Goal: Navigation & Orientation: Find specific page/section

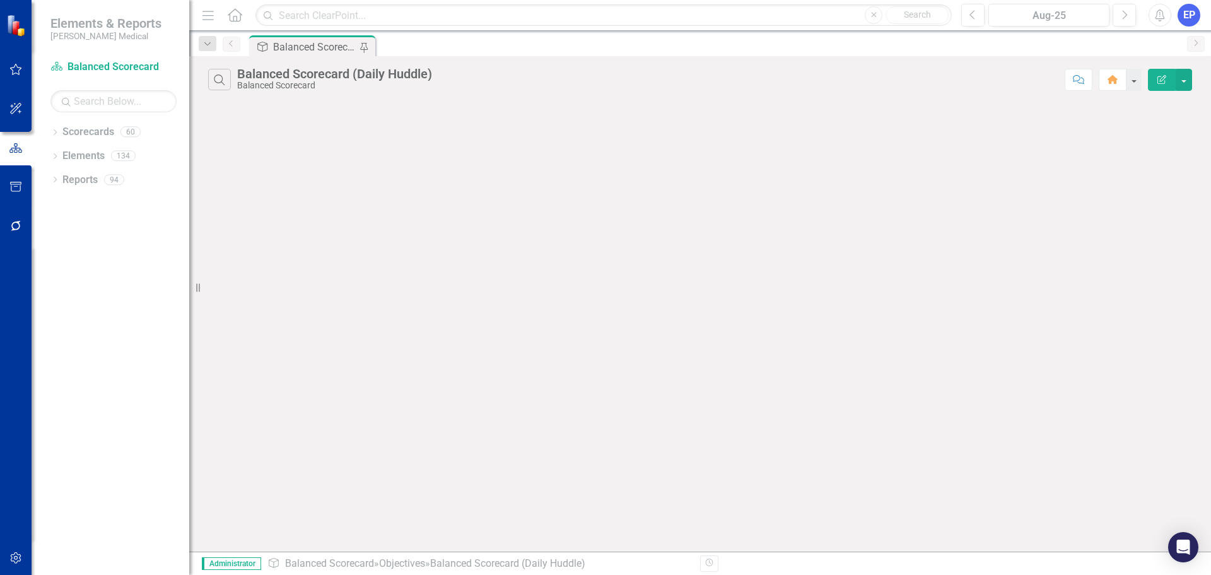
click at [16, 557] on icon "button" at bounding box center [15, 558] width 13 height 10
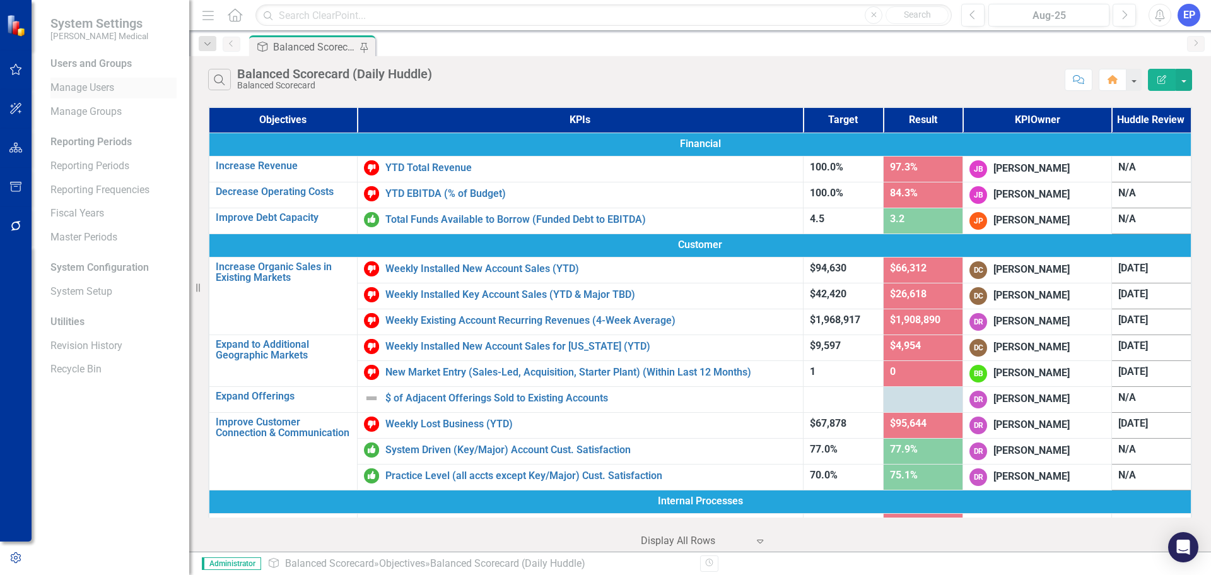
click at [97, 93] on link "Manage Users" at bounding box center [113, 88] width 126 height 15
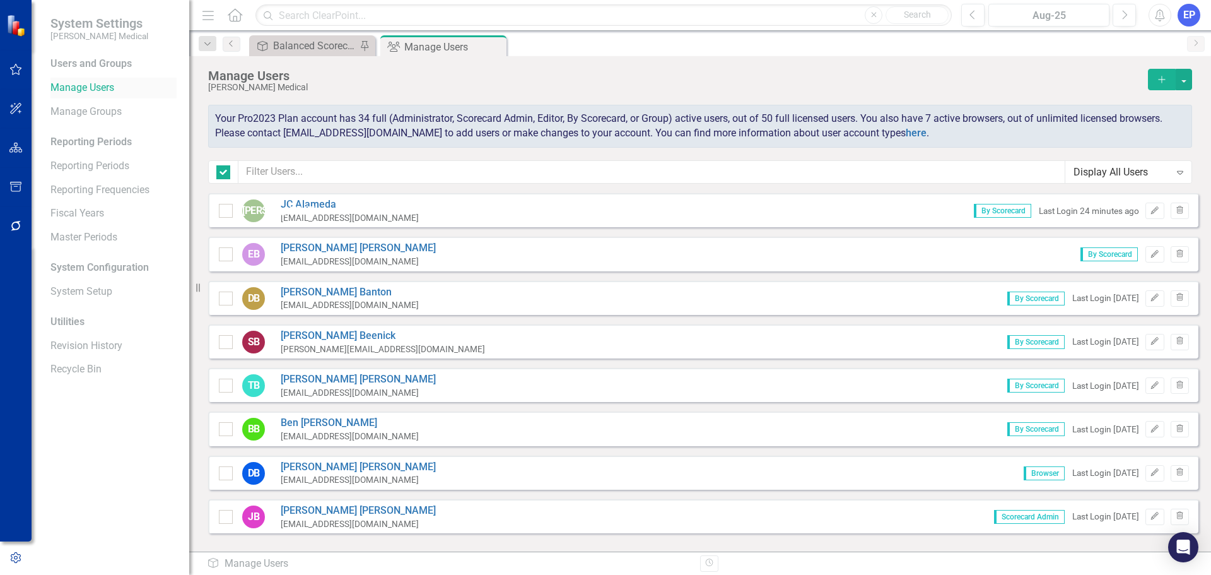
checkbox input "false"
click at [312, 43] on div "Balanced Scorecard (Daily Huddle)" at bounding box center [314, 46] width 83 height 16
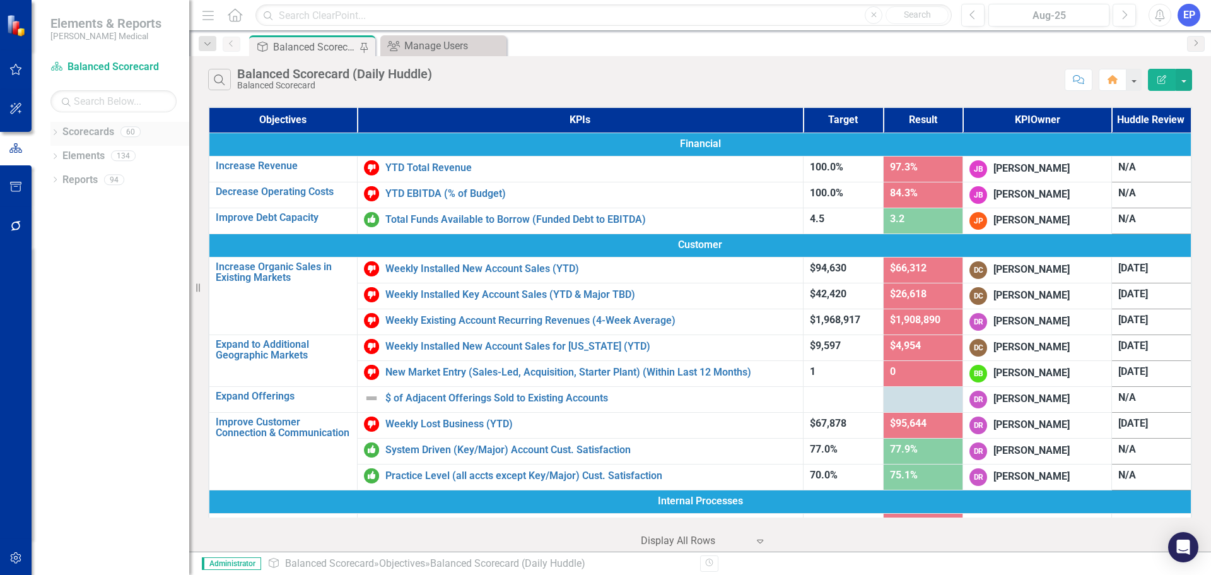
click at [57, 131] on icon "Dropdown" at bounding box center [54, 133] width 9 height 7
click at [103, 154] on link "Balanced Scorecard" at bounding box center [129, 156] width 120 height 15
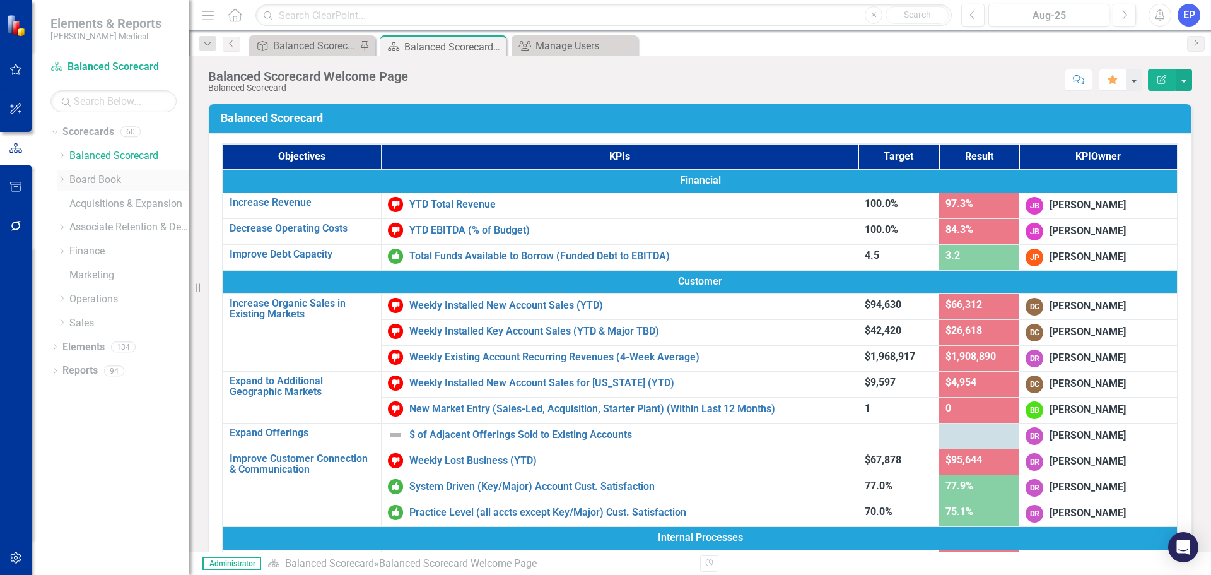
click at [101, 177] on link "Board Book" at bounding box center [129, 180] width 120 height 15
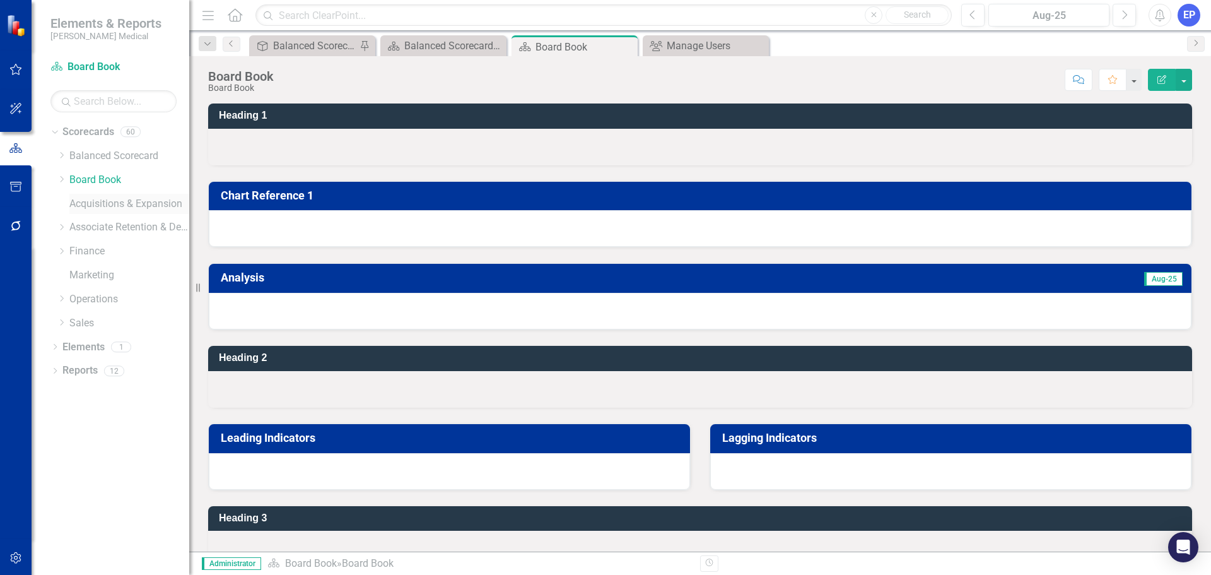
click at [93, 204] on link "Acquisitions & Expansion" at bounding box center [129, 204] width 120 height 15
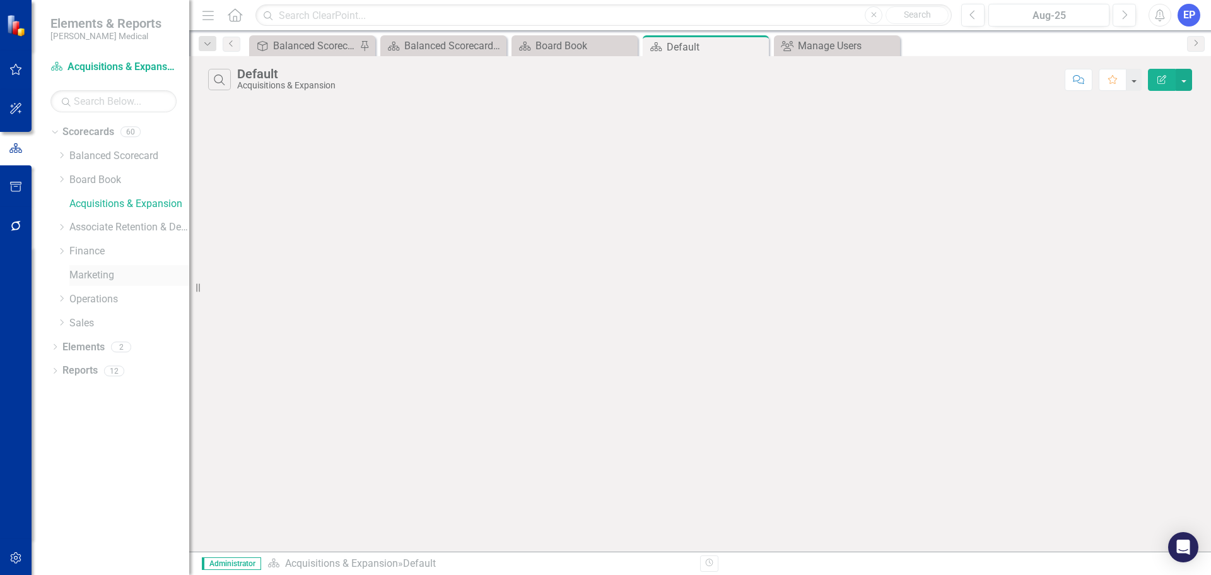
click at [88, 273] on link "Marketing" at bounding box center [129, 275] width 120 height 15
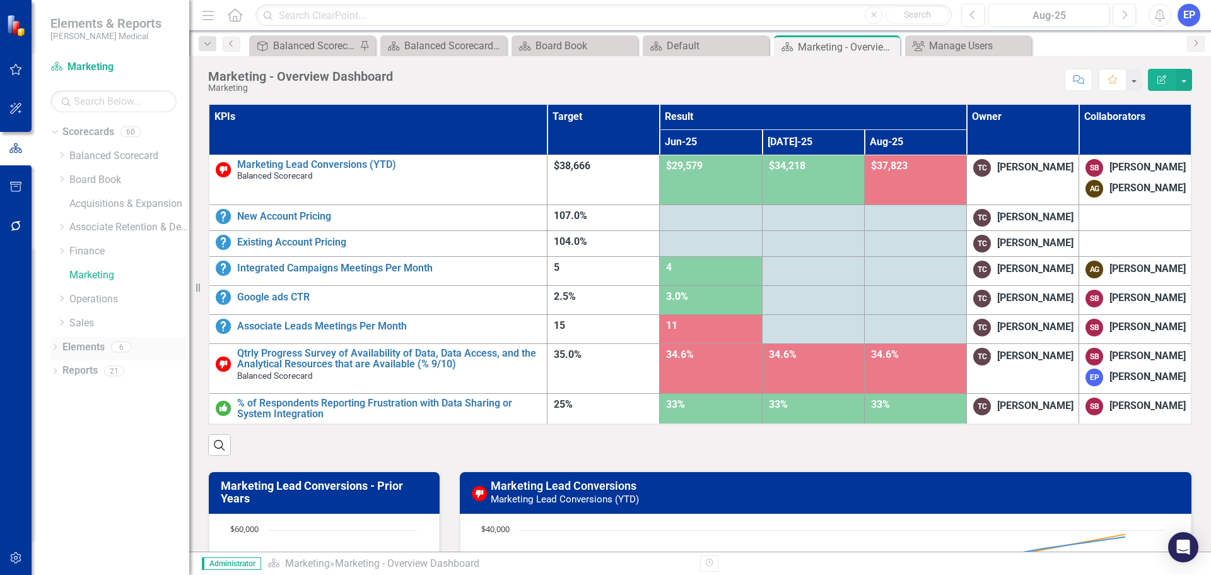
click at [81, 343] on link "Elements" at bounding box center [83, 347] width 42 height 15
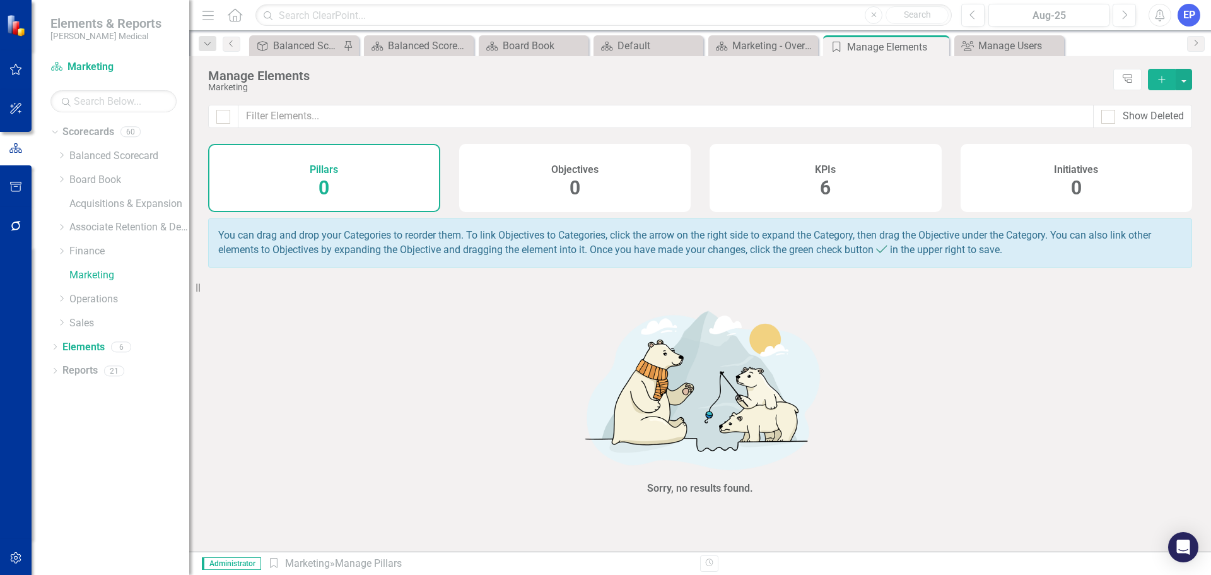
click at [778, 169] on div "KPIs 6" at bounding box center [826, 178] width 232 height 68
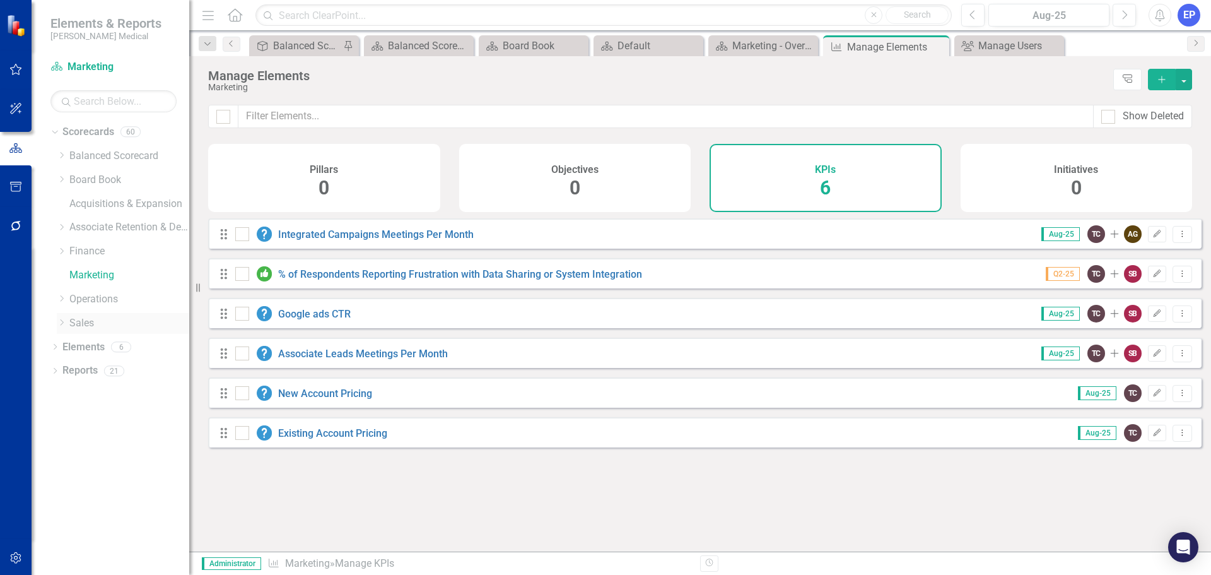
click at [90, 318] on link "Sales" at bounding box center [129, 323] width 120 height 15
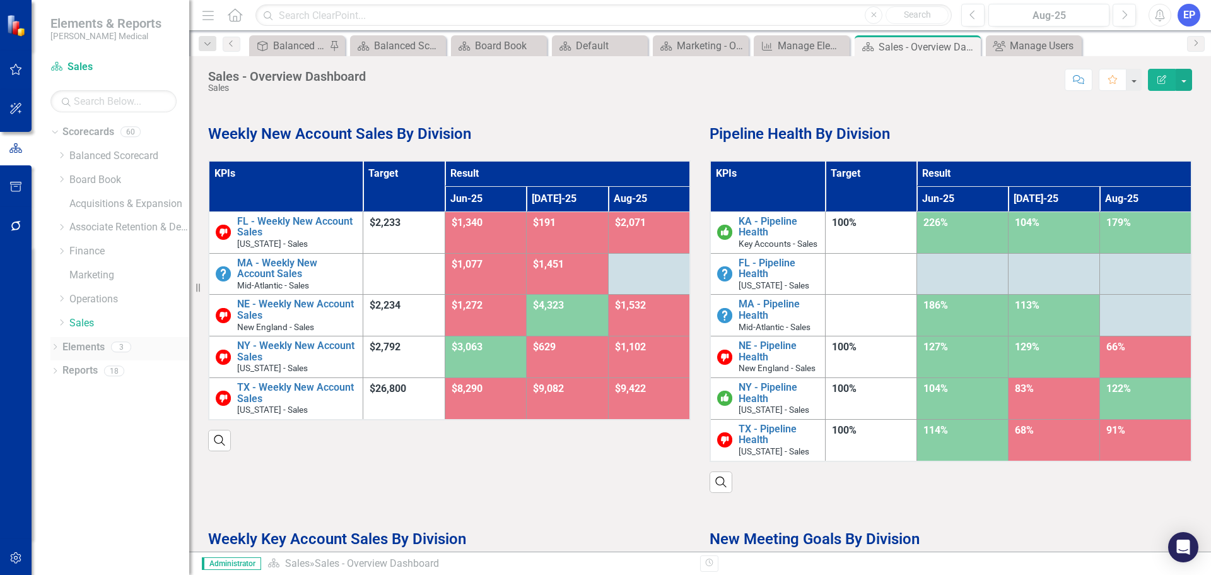
click at [77, 344] on link "Elements" at bounding box center [83, 347] width 42 height 15
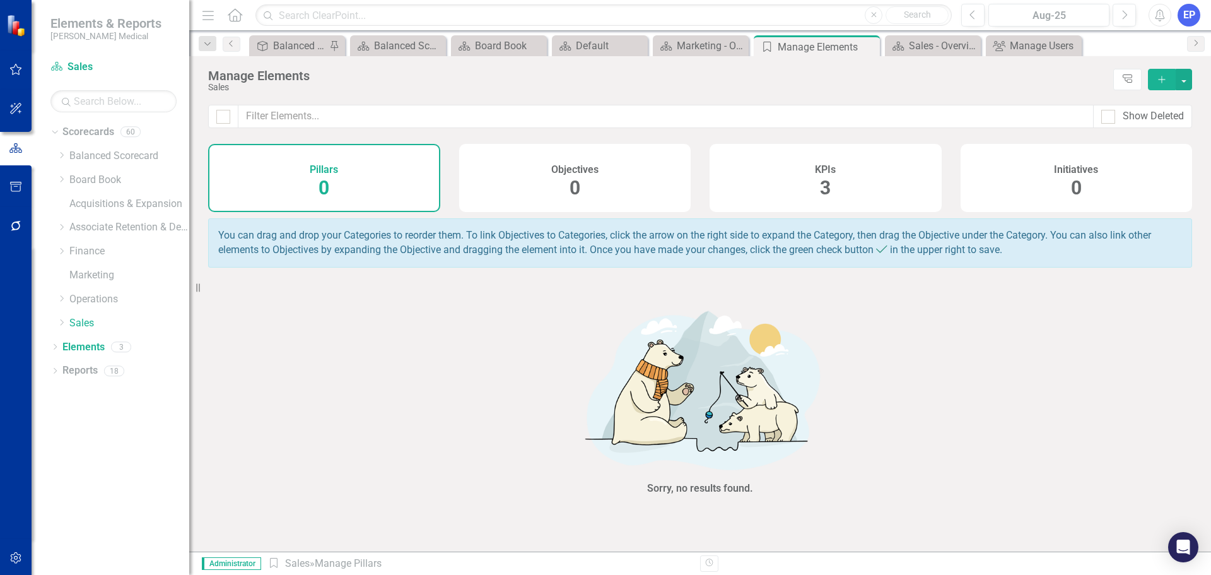
click at [806, 164] on div "KPIs 3" at bounding box center [826, 178] width 232 height 68
